Goal: Book appointment/travel/reservation

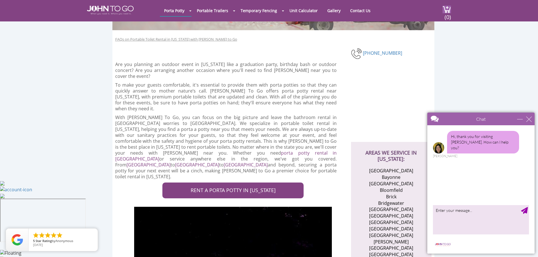
scroll to position [141, 0]
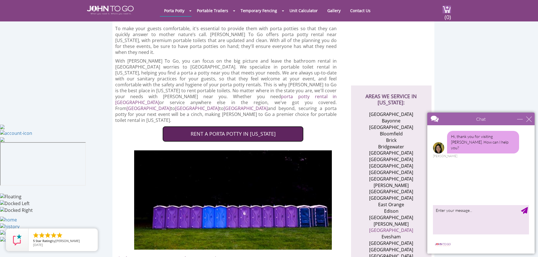
click at [221, 126] on link "RENT A PORTA POTTY IN [US_STATE]" at bounding box center [232, 134] width 141 height 16
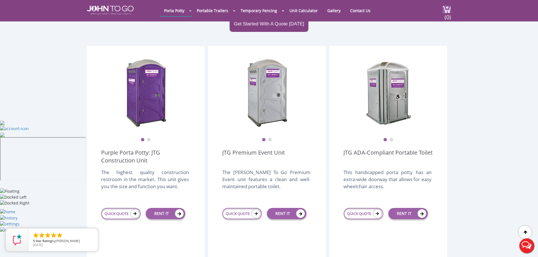
scroll to position [141, 0]
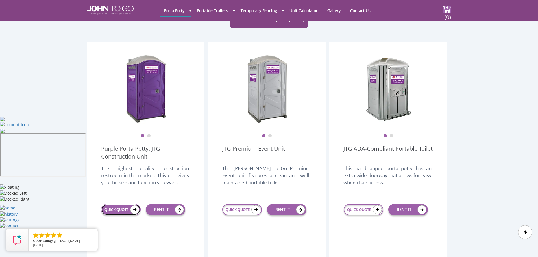
click at [133, 205] on icon at bounding box center [134, 209] width 9 height 9
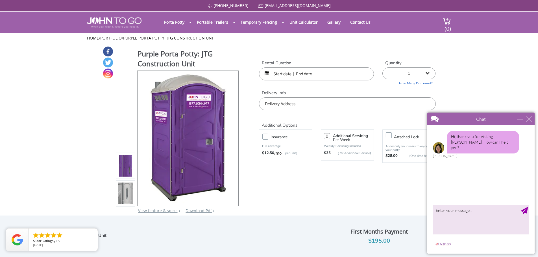
click at [284, 76] on input "text" at bounding box center [316, 73] width 115 height 13
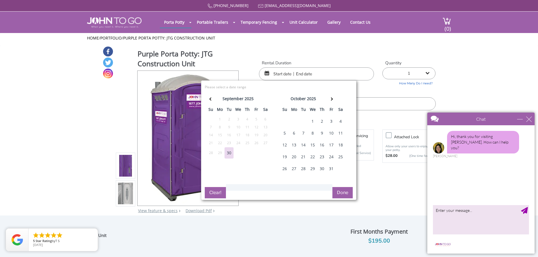
click at [286, 134] on div "5" at bounding box center [284, 133] width 9 height 11
click at [285, 145] on div "12" at bounding box center [284, 144] width 9 height 11
type input "10/05/2025 to 10/12/2025"
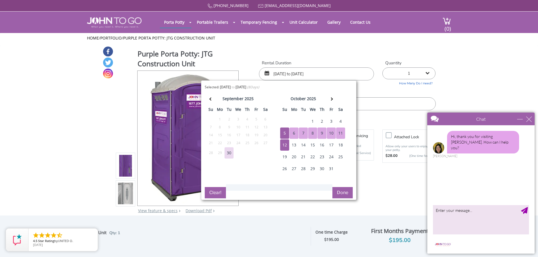
click at [381, 88] on div "Rental Duration 10/05/2025 to 10/12/2025 Quantity 1 2 (5% discount) 3 (8% disco…" at bounding box center [347, 85] width 185 height 51
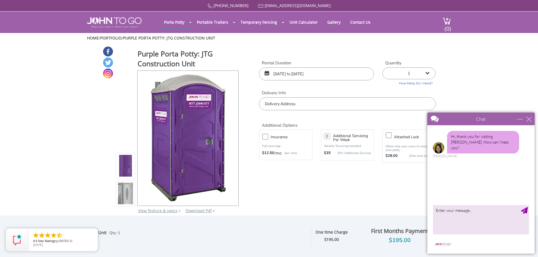
click at [318, 106] on input "text" at bounding box center [347, 103] width 176 height 13
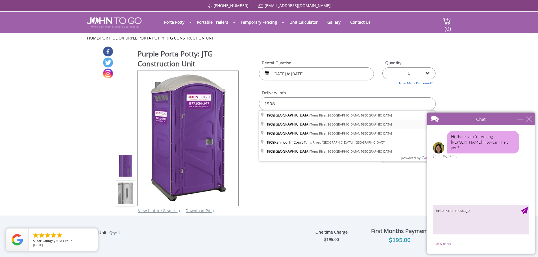
type input "1908 2nd Avenue, Toms River, NJ, USA"
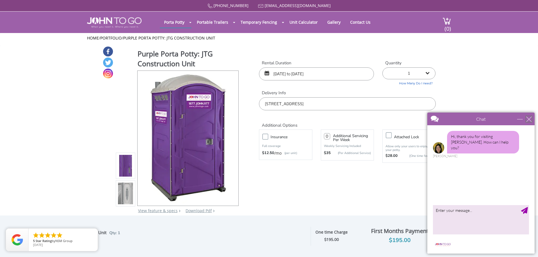
click at [529, 119] on div "close" at bounding box center [529, 119] width 6 height 6
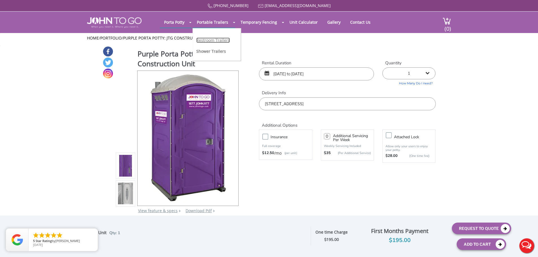
click at [220, 41] on link "Restroom Trailers" at bounding box center [213, 40] width 34 height 5
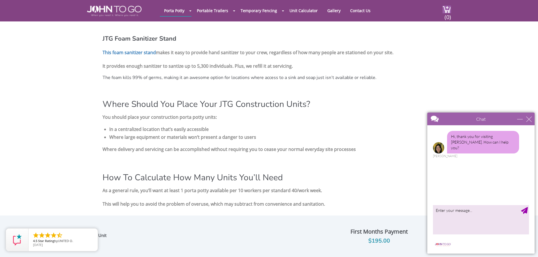
scroll to position [551, 0]
